Goal: Task Accomplishment & Management: Use online tool/utility

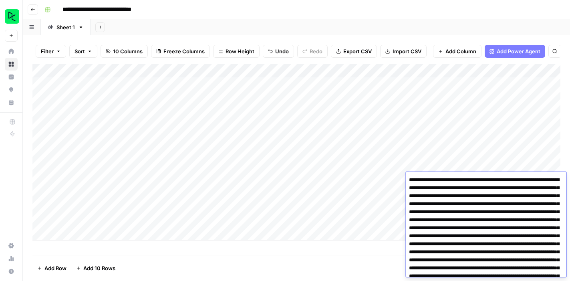
click at [85, 234] on div "Add Column" at bounding box center [296, 152] width 528 height 176
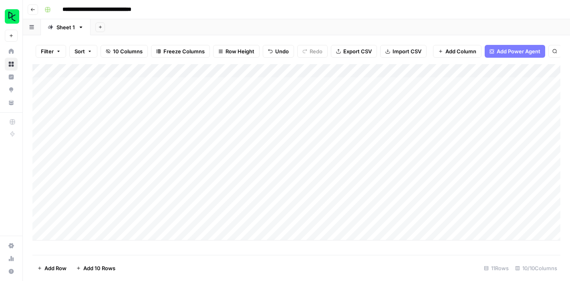
click at [85, 234] on div "Add Column" at bounding box center [296, 152] width 528 height 176
click at [88, 233] on div "Add Column" at bounding box center [296, 152] width 528 height 176
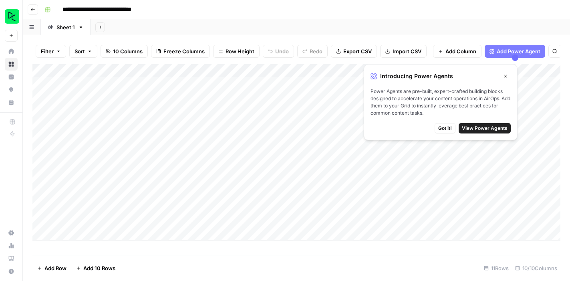
click at [80, 231] on div "Add Column" at bounding box center [296, 152] width 528 height 176
type textarea "**********"
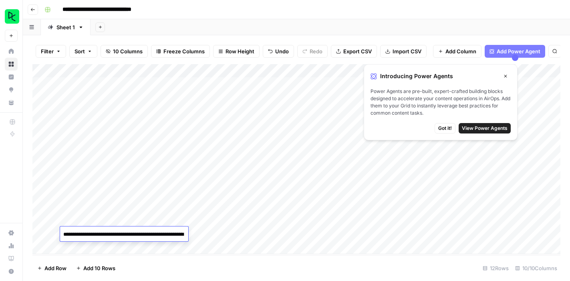
scroll to position [281, 0]
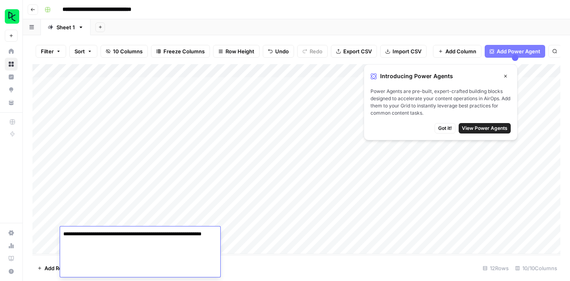
click at [268, 265] on footer "Add Row Add 10 Rows 12 Rows 10/10 Columns" at bounding box center [296, 268] width 528 height 26
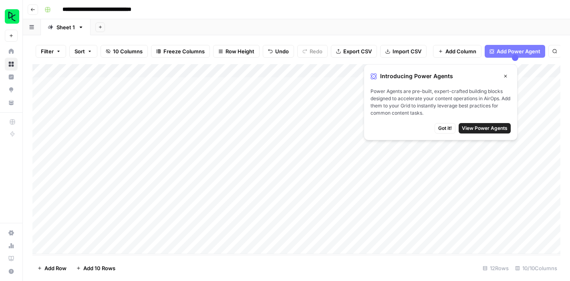
click at [159, 233] on div "Add Column" at bounding box center [296, 159] width 528 height 190
type textarea "**********"
click at [235, 261] on footer "Add Row Add 10 Rows 12 Rows 10/10 Columns" at bounding box center [296, 268] width 528 height 26
click at [227, 232] on div "Add Column" at bounding box center [296, 159] width 528 height 190
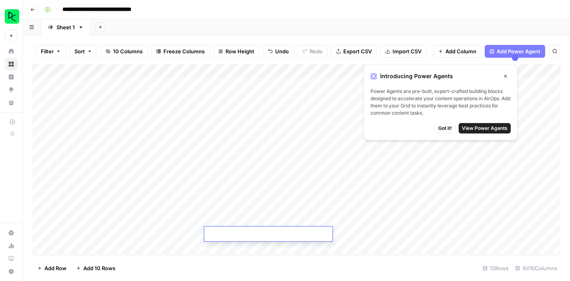
type textarea "**********"
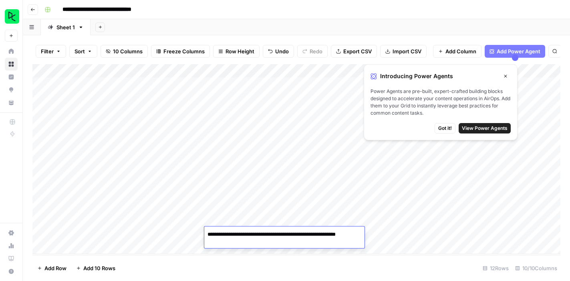
click at [305, 267] on footer "Add Row Add 10 Rows 12 Rows 10/10 Columns" at bounding box center [296, 268] width 528 height 26
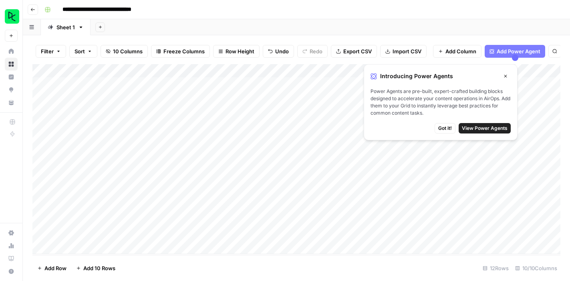
click at [301, 233] on div "Add Column" at bounding box center [296, 159] width 528 height 190
type textarea "**********"
click at [305, 237] on div "Add Column" at bounding box center [296, 159] width 528 height 190
type textarea "**********"
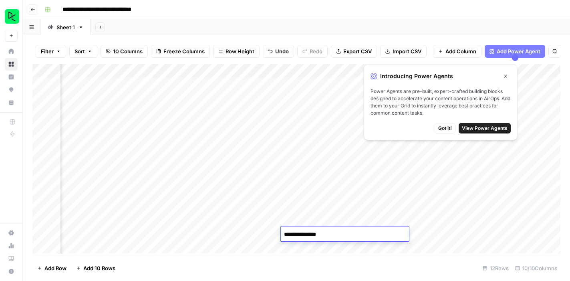
click at [346, 268] on footer "Add Row Add 10 Rows 12 Rows 10/10 Columns" at bounding box center [296, 268] width 528 height 26
click at [368, 233] on div "Add Column" at bounding box center [296, 159] width 528 height 190
type textarea "**********"
click at [361, 264] on footer "Add Row Add 10 Rows 12 Rows 10/10 Columns" at bounding box center [296, 268] width 528 height 26
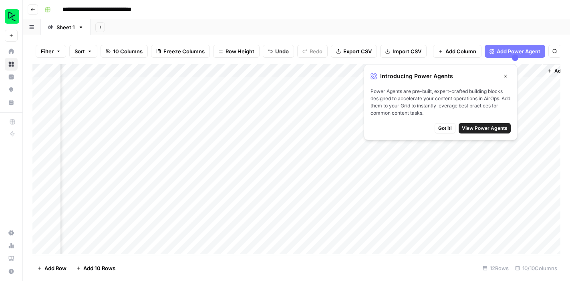
scroll to position [0, 266]
click at [394, 232] on div "Add Column" at bounding box center [296, 159] width 528 height 190
click at [504, 77] on icon "button" at bounding box center [505, 76] width 5 height 5
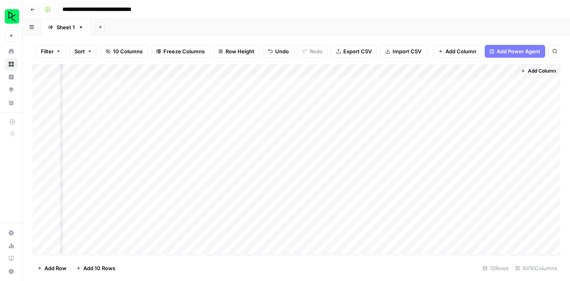
click at [475, 232] on div "Add Column" at bounding box center [296, 159] width 528 height 190
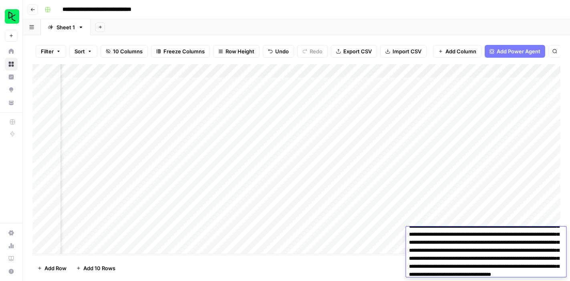
scroll to position [0, 102]
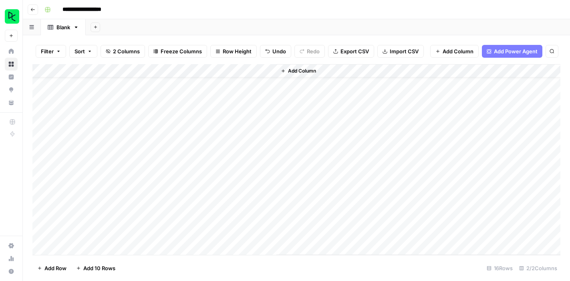
scroll to position [20, 0]
click at [120, 145] on div "Add Column" at bounding box center [296, 159] width 528 height 191
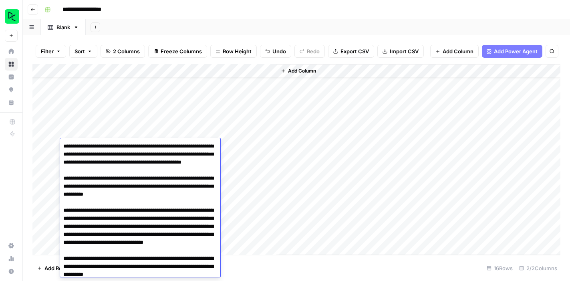
scroll to position [59, 0]
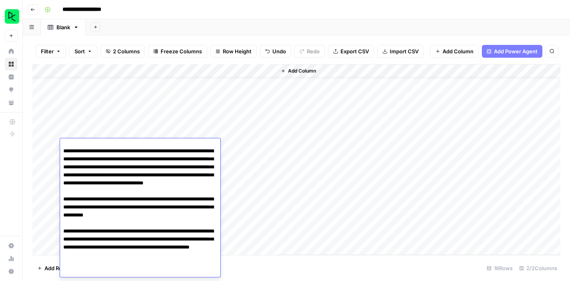
click at [298, 177] on div "Add Column" at bounding box center [418, 159] width 284 height 191
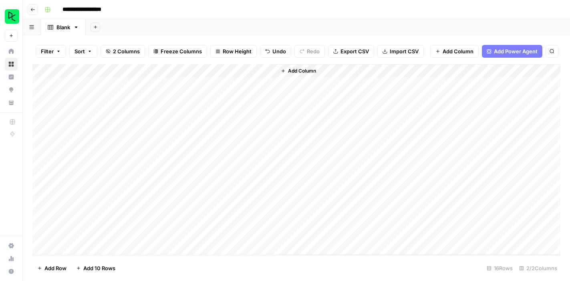
scroll to position [0, 0]
click at [145, 153] on div "Add Column" at bounding box center [296, 159] width 528 height 191
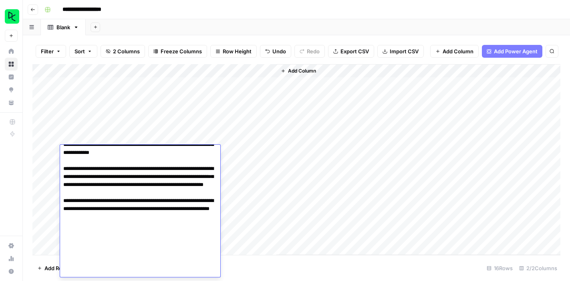
scroll to position [306, 0]
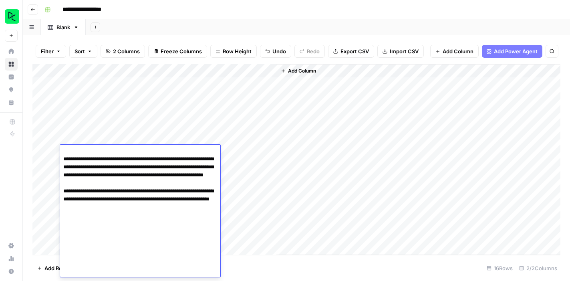
click at [315, 133] on div "Add Column" at bounding box center [418, 159] width 284 height 191
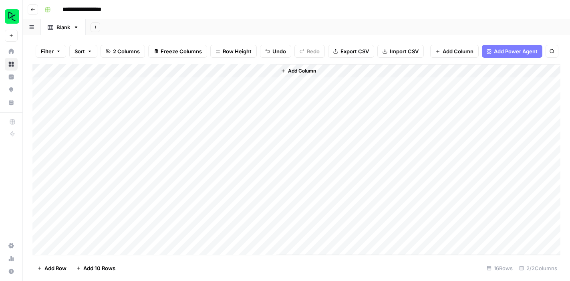
click at [132, 165] on div "Add Column" at bounding box center [296, 159] width 528 height 191
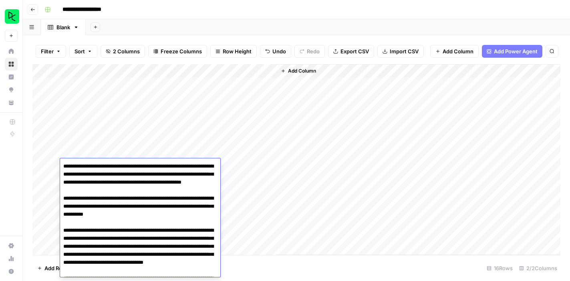
scroll to position [79, 0]
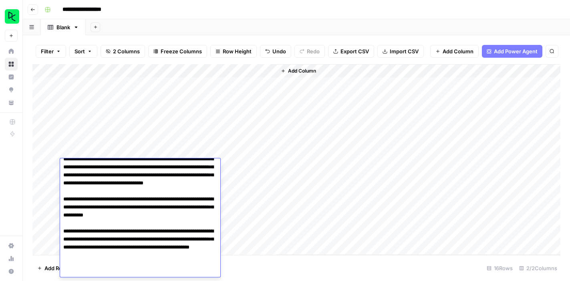
click at [273, 145] on div "Add Column" at bounding box center [296, 159] width 528 height 191
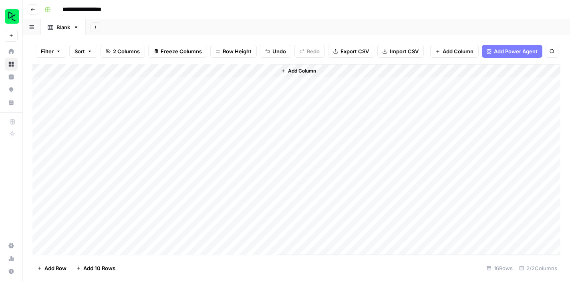
click at [154, 151] on div "Add Column" at bounding box center [296, 159] width 528 height 191
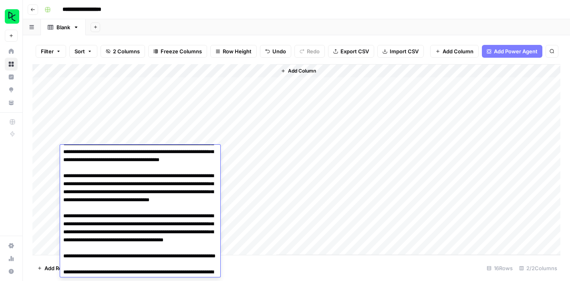
scroll to position [122, 0]
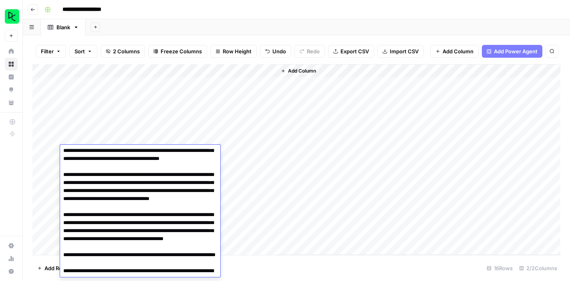
click at [309, 146] on div "Add Column" at bounding box center [418, 159] width 284 height 191
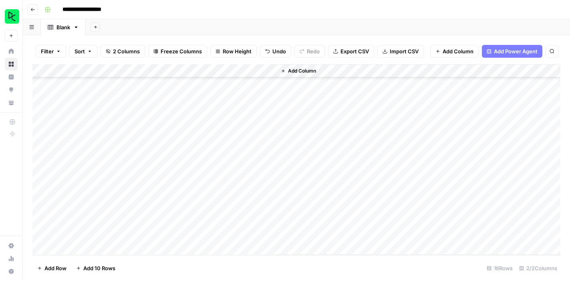
scroll to position [54, 0]
click at [133, 112] on div "Add Column" at bounding box center [296, 159] width 528 height 191
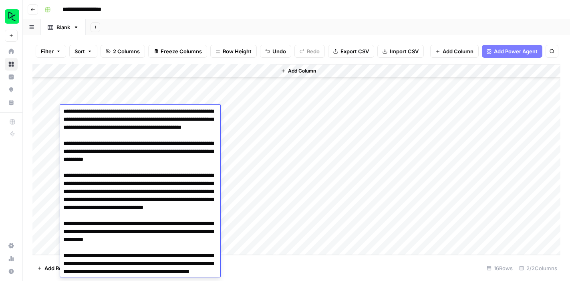
scroll to position [0, 0]
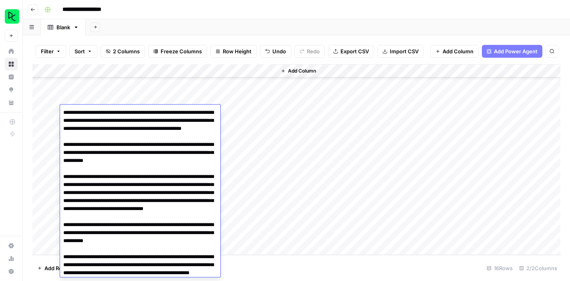
click at [335, 139] on div "Add Column" at bounding box center [418, 159] width 284 height 191
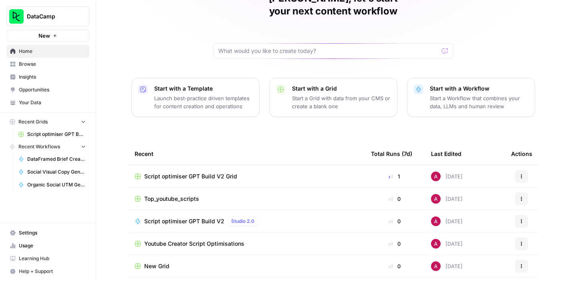
scroll to position [60, 0]
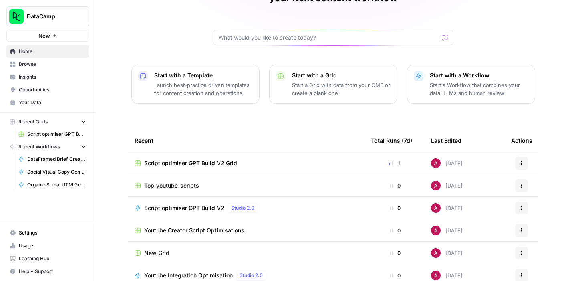
click at [213, 159] on span "Script optimiser GPT Build V2 Grid" at bounding box center [190, 163] width 93 height 8
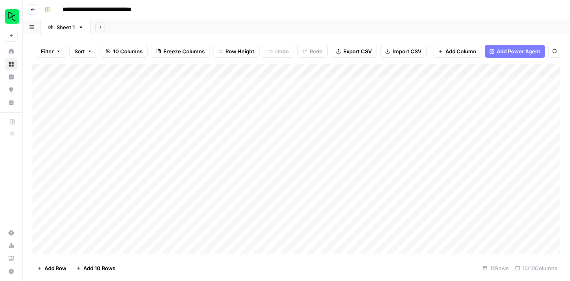
click at [82, 243] on div "Add Column" at bounding box center [296, 159] width 528 height 190
type textarea "**********"
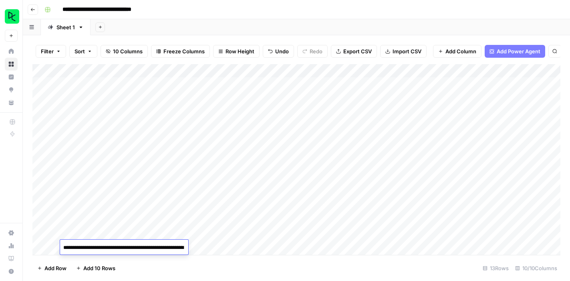
scroll to position [158, 0]
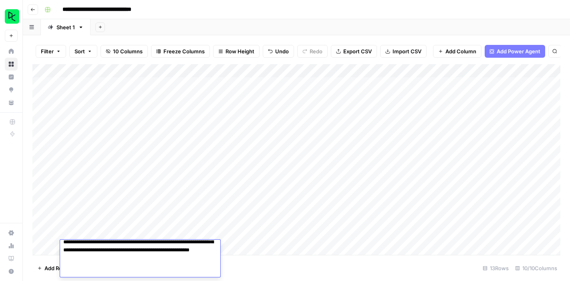
click at [269, 267] on footer "Add Row Add 10 Rows 13 Rows 10/10 Columns" at bounding box center [296, 268] width 528 height 26
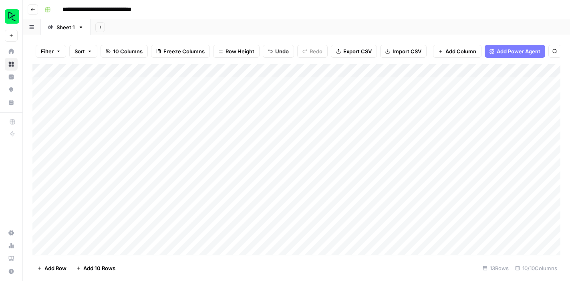
click at [167, 247] on div "Add Column" at bounding box center [296, 159] width 528 height 191
type textarea "**********"
click at [222, 235] on div "Add Column" at bounding box center [296, 159] width 528 height 191
type textarea "**********"
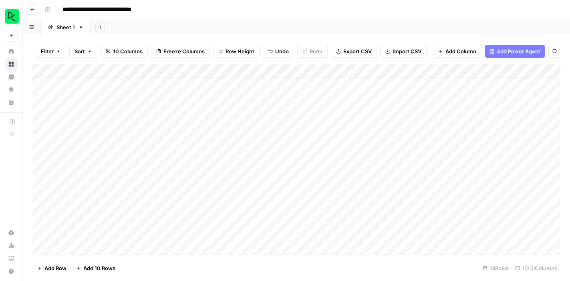
click at [299, 235] on div "Add Column" at bounding box center [296, 159] width 528 height 191
type textarea "**********"
click at [377, 234] on div "Add Column" at bounding box center [296, 159] width 528 height 191
type textarea "**********"
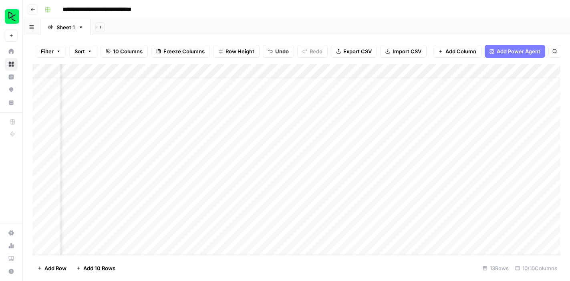
click at [355, 235] on div "Add Column" at bounding box center [296, 159] width 528 height 191
click at [343, 234] on div "Add Column" at bounding box center [296, 159] width 528 height 191
click at [343, 234] on textarea at bounding box center [388, 234] width 128 height 11
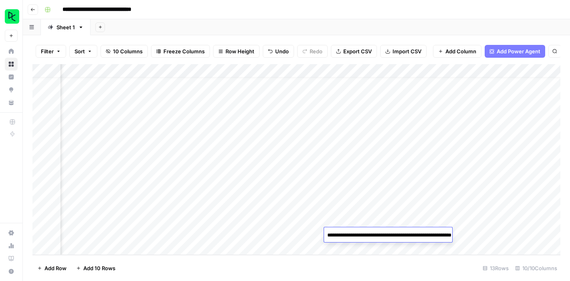
type textarea "**********"
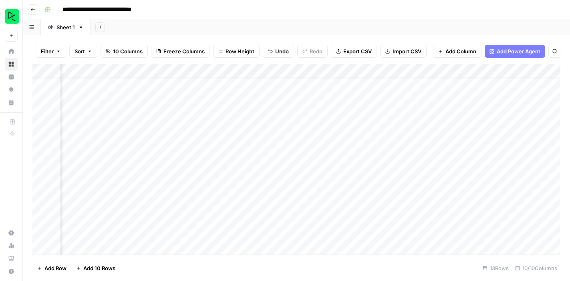
click at [343, 263] on footer "Add Row Add 10 Rows 13 Rows 10/10 Columns" at bounding box center [296, 268] width 528 height 26
click at [399, 235] on div "Add Column" at bounding box center [296, 159] width 528 height 191
type textarea "**********"
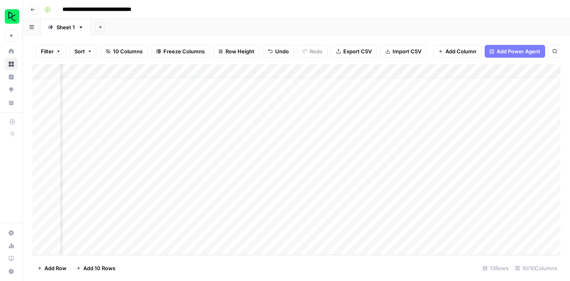
click at [412, 268] on footer "Add Row Add 10 Rows 13 Rows 10/10 Columns" at bounding box center [296, 268] width 528 height 26
click at [469, 235] on div "Add Column" at bounding box center [296, 159] width 528 height 191
click at [479, 233] on div "Add Column" at bounding box center [296, 159] width 528 height 191
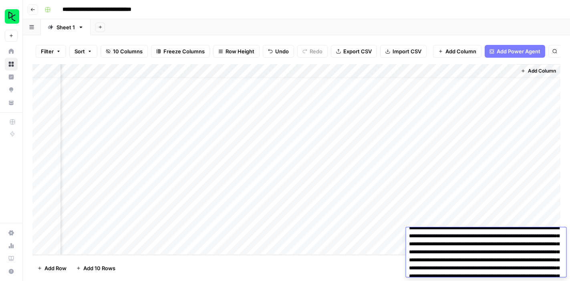
scroll to position [0, 0]
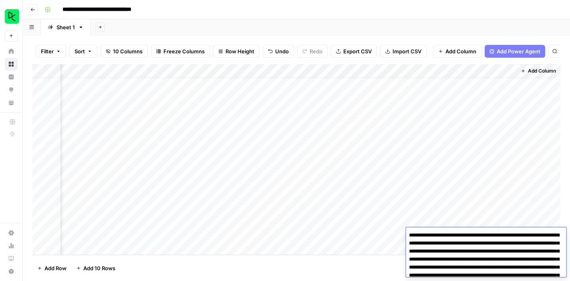
drag, startPoint x: 503, startPoint y: 271, endPoint x: 402, endPoint y: 207, distance: 120.1
click at [402, 207] on body "**********" at bounding box center [285, 140] width 570 height 281
